Goal: Check status: Check status

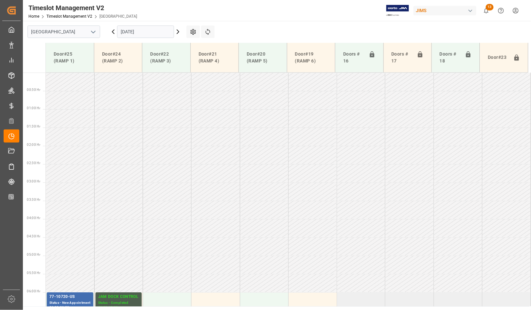
scroll to position [165, 0]
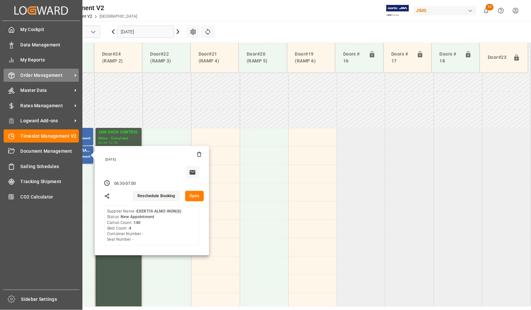
click at [27, 74] on span "Order Management" at bounding box center [47, 75] width 52 height 7
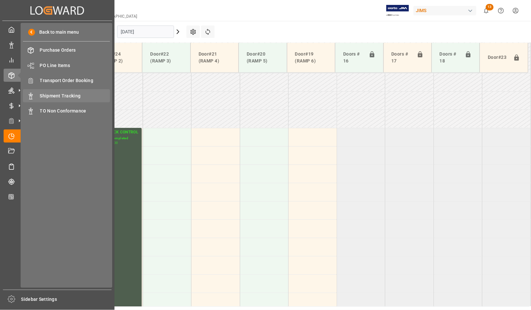
click at [47, 94] on span "Shipment Tracking" at bounding box center [75, 96] width 70 height 7
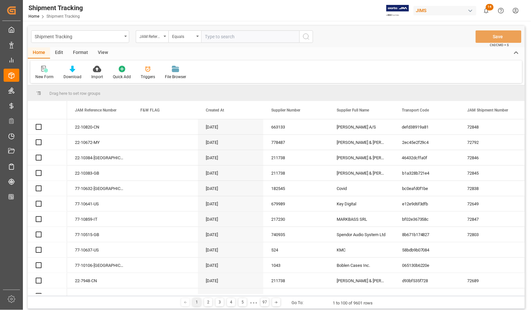
click at [212, 35] on input "text" at bounding box center [250, 36] width 98 height 12
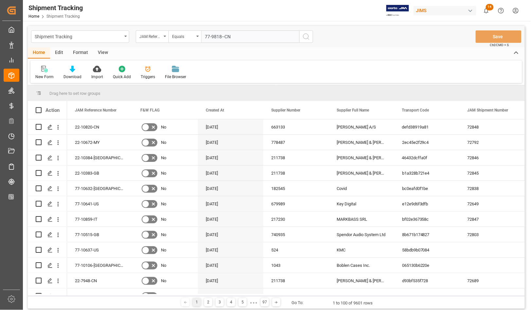
type input "77-9818--CN"
click at [306, 39] on circle "search button" at bounding box center [305, 36] width 5 height 5
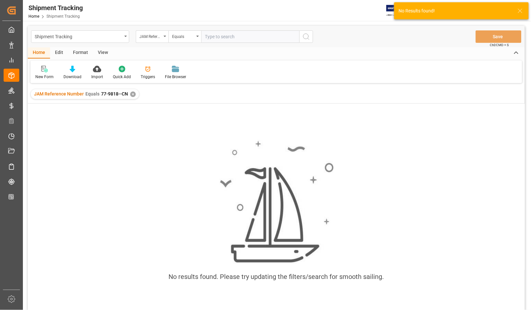
click at [70, 94] on span "JAM Reference Number" at bounding box center [59, 93] width 50 height 5
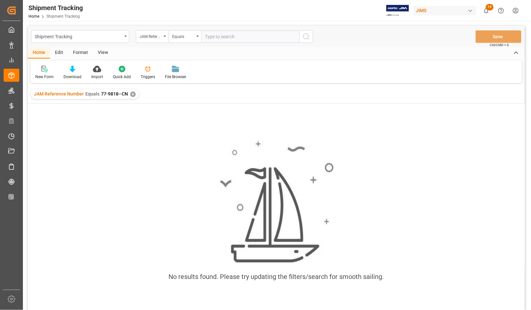
click at [129, 94] on div "JAM Reference Number Equals 77-9818--CN ✕" at bounding box center [85, 94] width 108 height 10
click at [132, 95] on div "✕" at bounding box center [133, 95] width 6 height 6
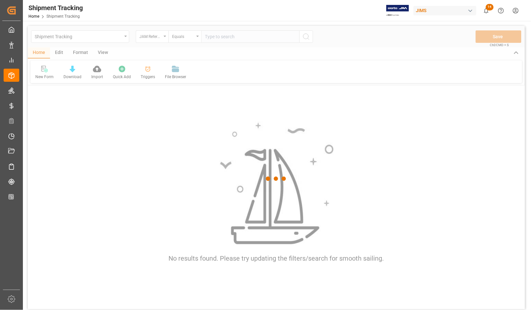
click at [219, 35] on div at bounding box center [276, 179] width 497 height 306
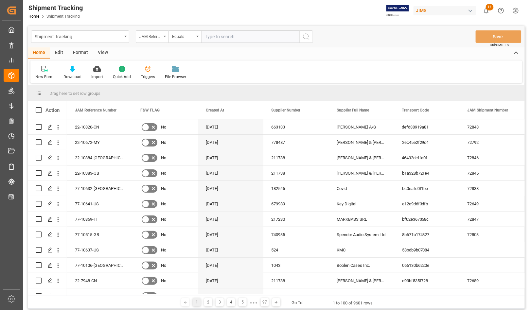
click at [217, 37] on input "text" at bounding box center [250, 36] width 98 height 12
type input "77-9818-CN"
click at [303, 38] on icon "search button" at bounding box center [306, 37] width 8 height 8
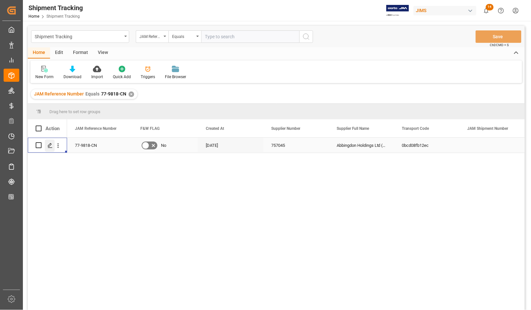
click at [50, 145] on icon "Press SPACE to select this row." at bounding box center [49, 145] width 5 height 5
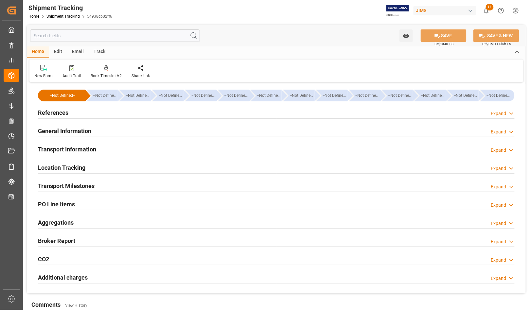
type input "[DATE]"
click at [51, 110] on h2 "References" at bounding box center [53, 112] width 30 height 9
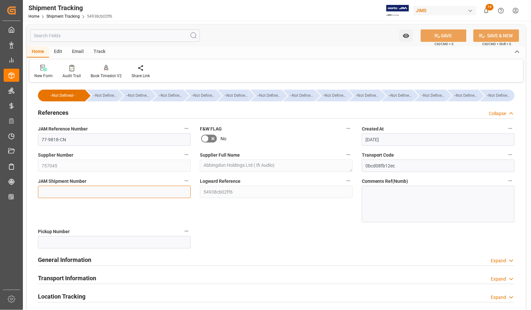
click at [63, 190] on input at bounding box center [114, 192] width 153 height 12
type input "72849"
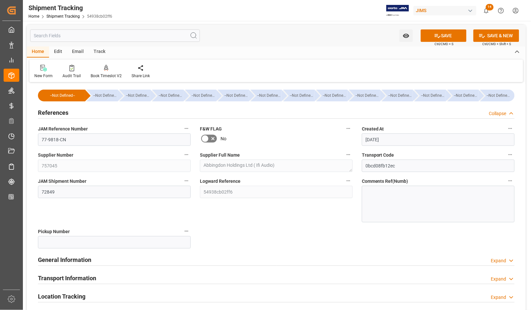
click at [87, 216] on div "JAM Shipment Number 72849" at bounding box center [114, 199] width 162 height 50
click at [442, 32] on button "SAVE" at bounding box center [444, 35] width 46 height 12
